Goal: Entertainment & Leisure: Consume media (video, audio)

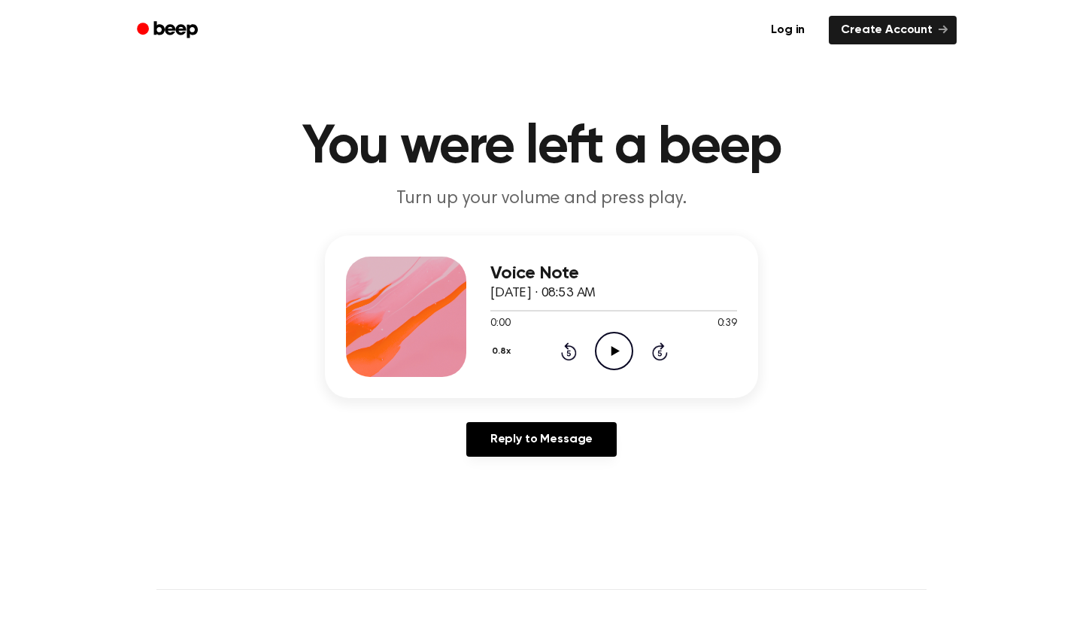
click at [608, 347] on icon "Play Audio" at bounding box center [614, 351] width 38 height 38
click at [609, 355] on icon "Play Audio" at bounding box center [614, 351] width 38 height 38
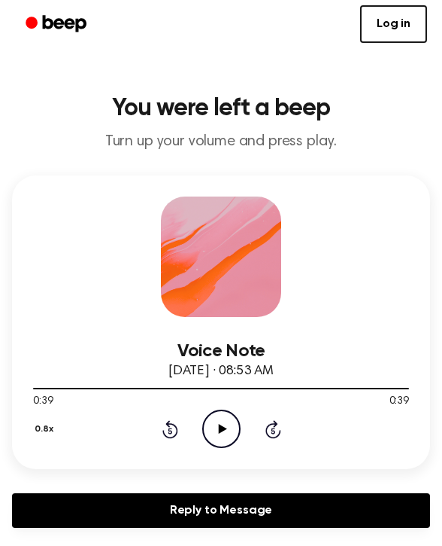
click at [231, 419] on icon "Play Audio" at bounding box center [221, 428] width 38 height 38
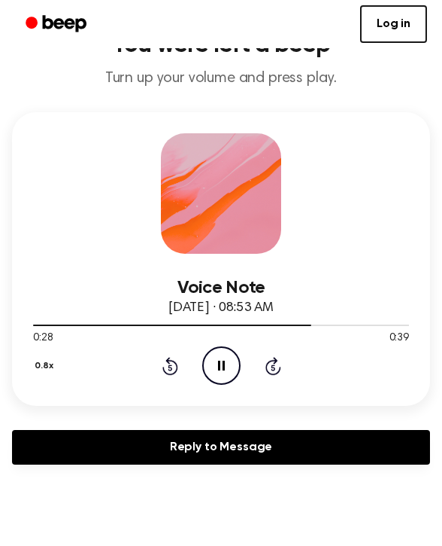
scroll to position [77, 0]
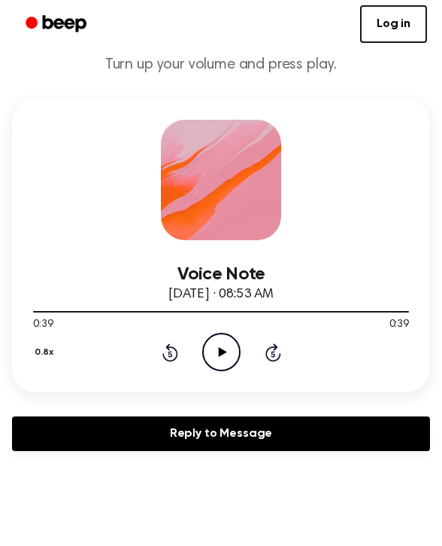
click at [223, 350] on icon "Play Audio" at bounding box center [221, 352] width 38 height 38
click at [276, 308] on div at bounding box center [221, 311] width 376 height 12
click at [238, 308] on div at bounding box center [221, 311] width 376 height 12
click at [224, 360] on icon "Play Audio" at bounding box center [221, 352] width 38 height 38
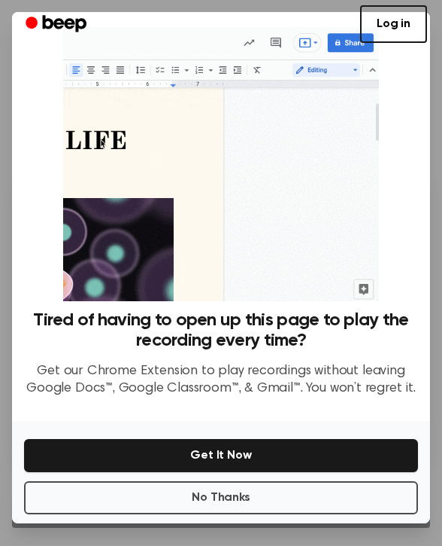
scroll to position [0, 0]
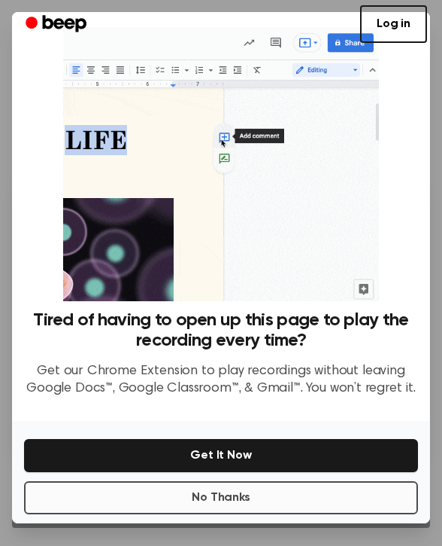
click at [251, 503] on button "No Thanks" at bounding box center [221, 497] width 394 height 33
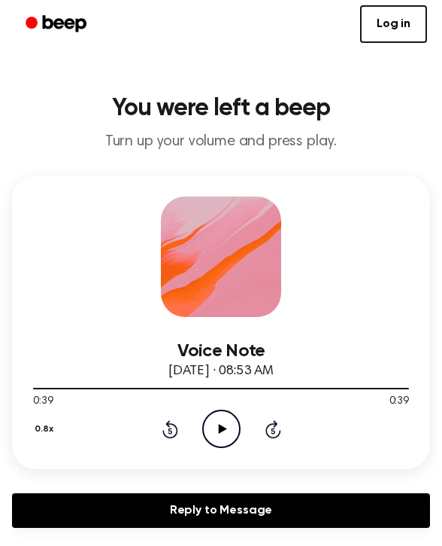
click at [229, 430] on icon "Play Audio" at bounding box center [221, 428] width 38 height 38
click at [113, 389] on div at bounding box center [91, 388] width 116 height 2
click at [74, 387] on div at bounding box center [221, 387] width 376 height 12
click at [223, 427] on icon at bounding box center [221, 429] width 7 height 10
click at [211, 434] on icon "Play Audio" at bounding box center [221, 428] width 38 height 38
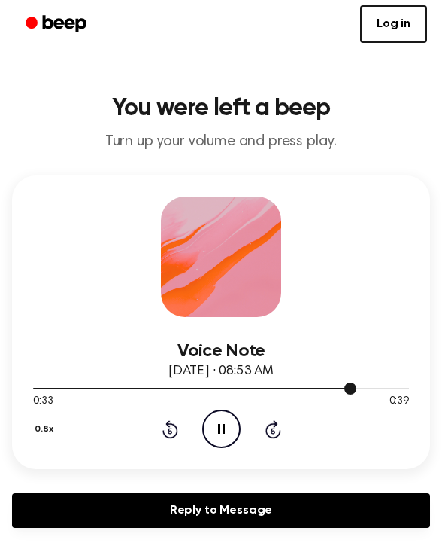
click at [312, 388] on div at bounding box center [195, 388] width 324 height 2
click at [293, 388] on div at bounding box center [192, 388] width 318 height 2
click at [232, 429] on icon "Pause Audio" at bounding box center [221, 428] width 38 height 38
click at [291, 384] on div at bounding box center [221, 387] width 376 height 12
click at [226, 418] on icon "Play Audio" at bounding box center [221, 428] width 38 height 38
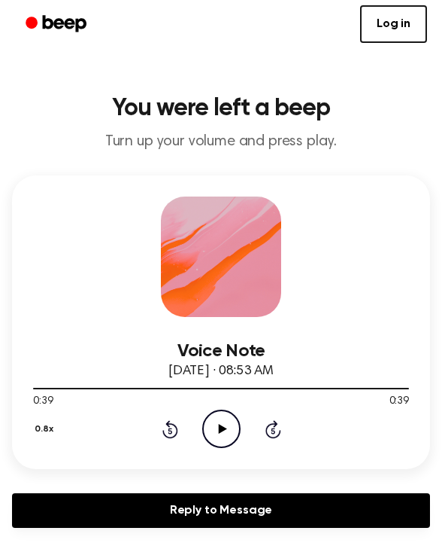
click at [202, 425] on icon "Play Audio" at bounding box center [221, 428] width 38 height 38
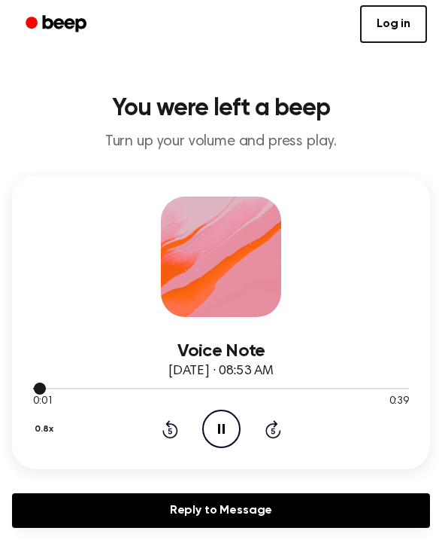
click at [327, 384] on div at bounding box center [221, 387] width 376 height 12
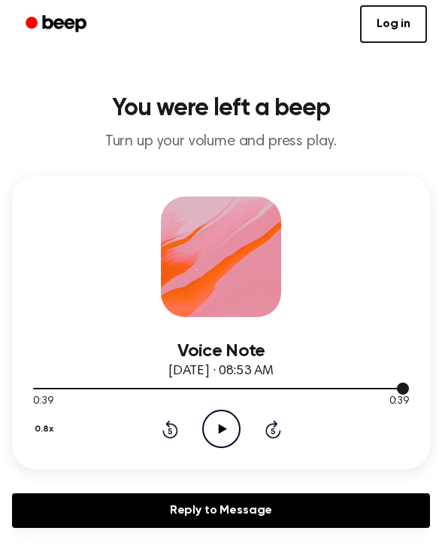
click at [369, 390] on div at bounding box center [221, 387] width 376 height 12
click at [221, 423] on icon "Play Audio" at bounding box center [221, 428] width 38 height 38
